Goal: Communication & Community: Answer question/provide support

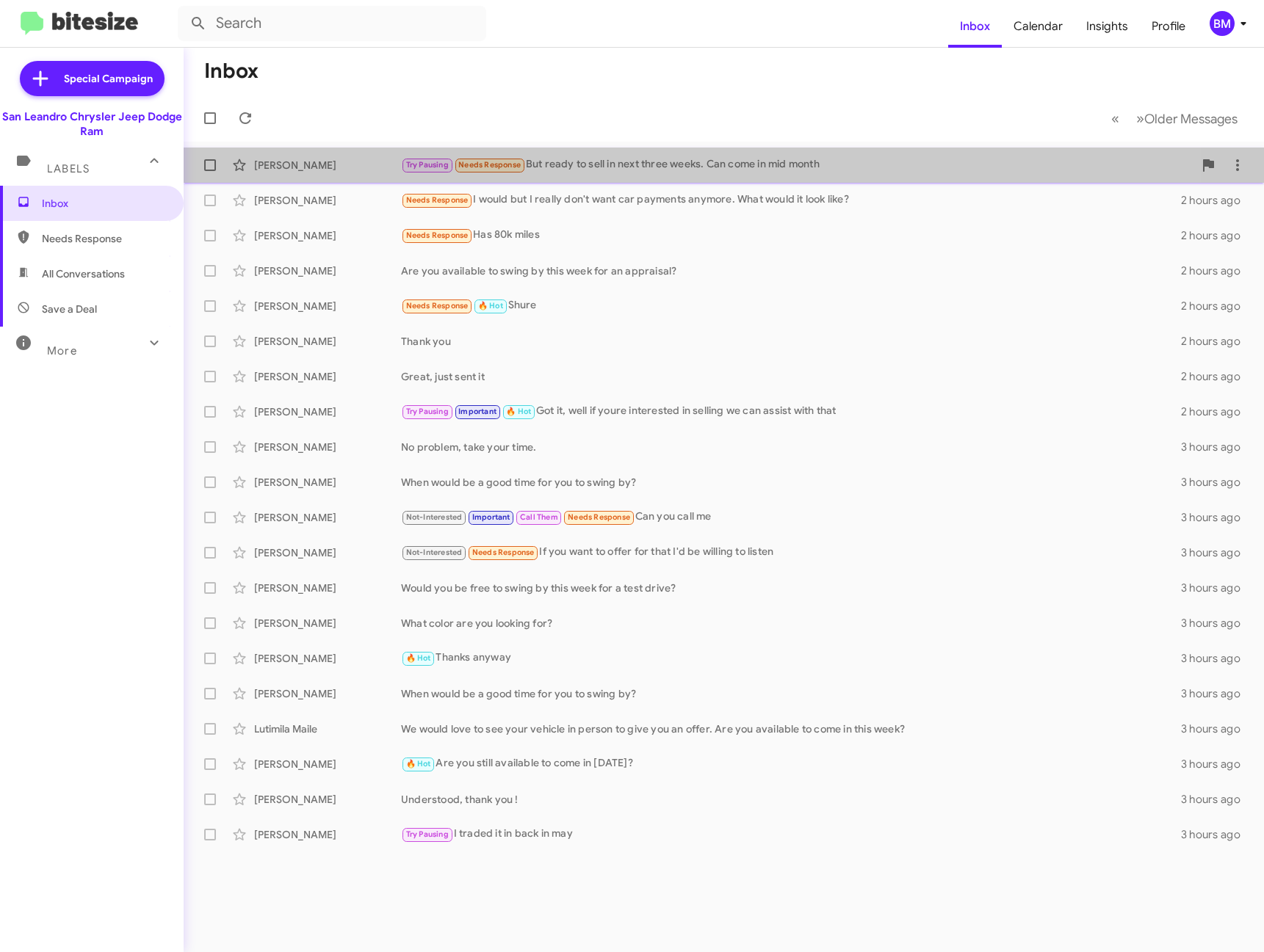
click at [580, 158] on div "Try Pausing Needs Response But ready to sell in next three weeks. Can come in m…" at bounding box center [797, 164] width 792 height 17
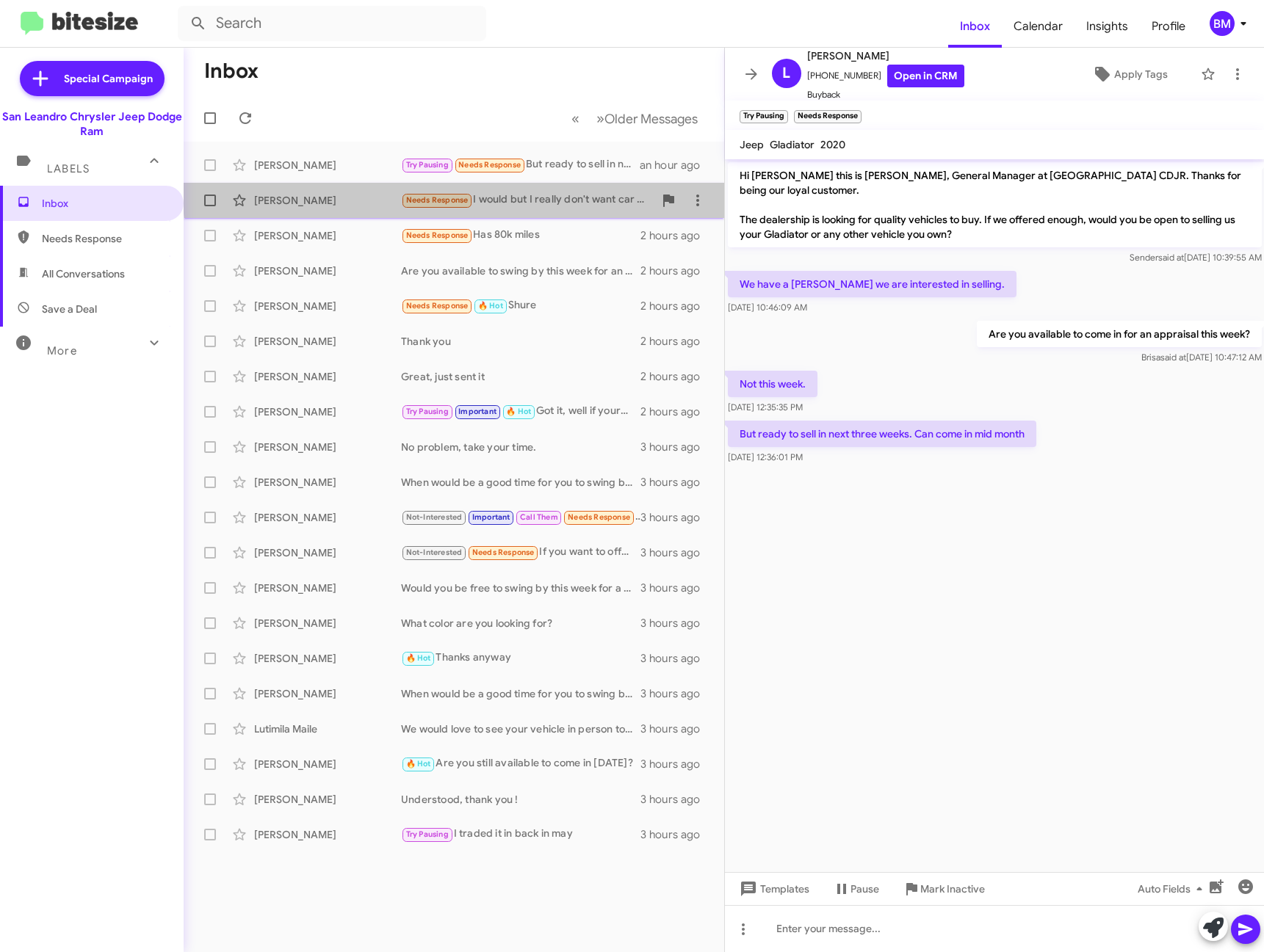
click at [528, 191] on div "Mervin Estabillo Needs Response I would but I really don't want car payments an…" at bounding box center [454, 200] width 517 height 29
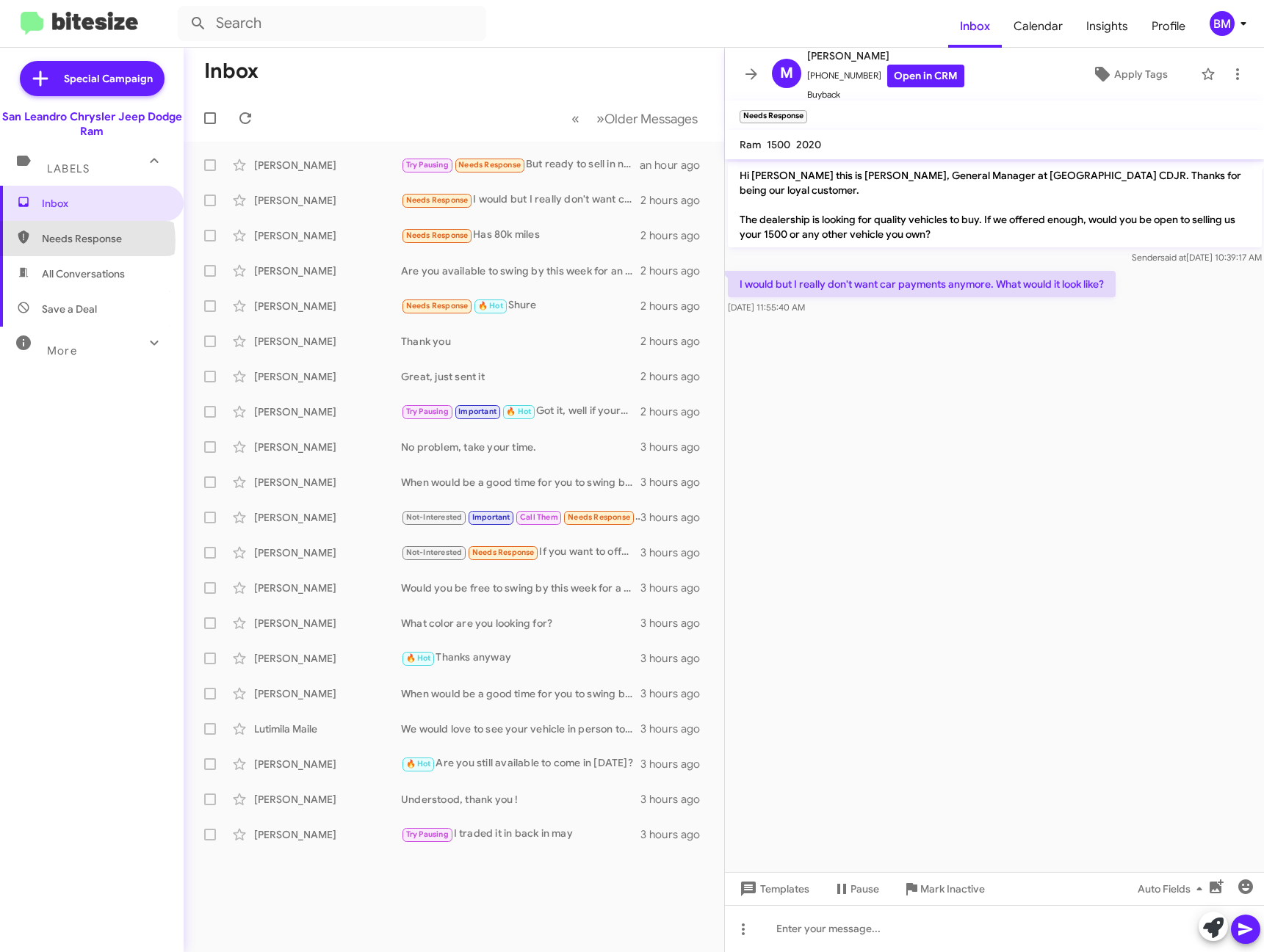
click at [86, 241] on span "Needs Response" at bounding box center [104, 238] width 125 height 15
type input "in:needs-response"
